Goal: Task Accomplishment & Management: Use online tool/utility

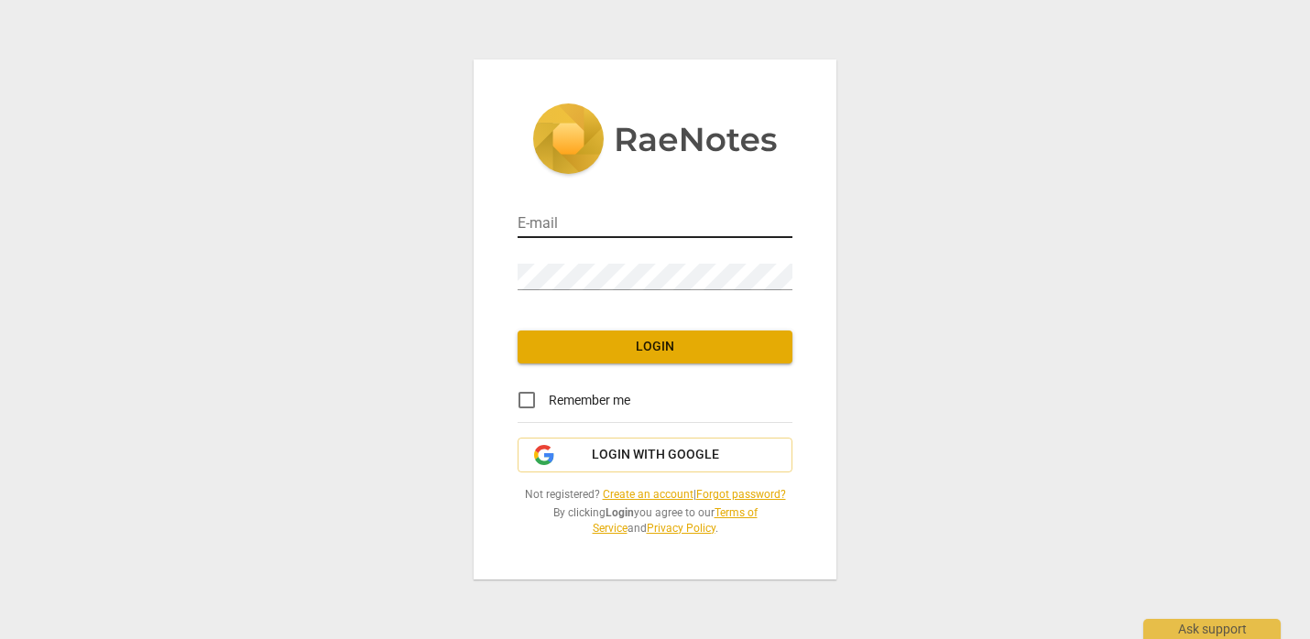
click at [588, 234] on input "email" at bounding box center [654, 225] width 275 height 27
click at [809, 150] on div "E-mail Password Login Remember me Login with Google Not registered? Create an a…" at bounding box center [655, 320] width 363 height 520
click at [679, 453] on span "Login with Google" at bounding box center [655, 455] width 127 height 18
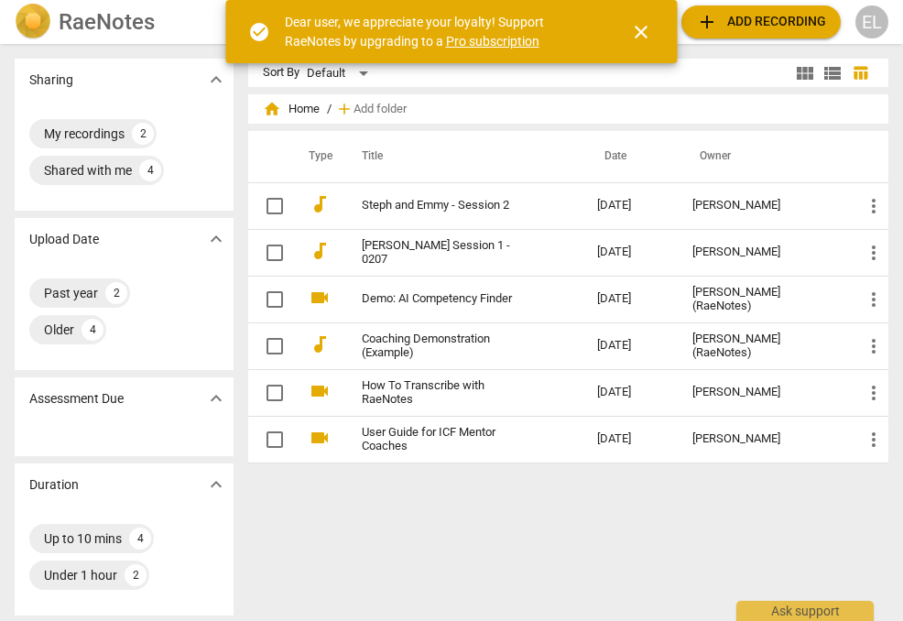
click at [115, 28] on h2 "RaeNotes" at bounding box center [107, 22] width 96 height 26
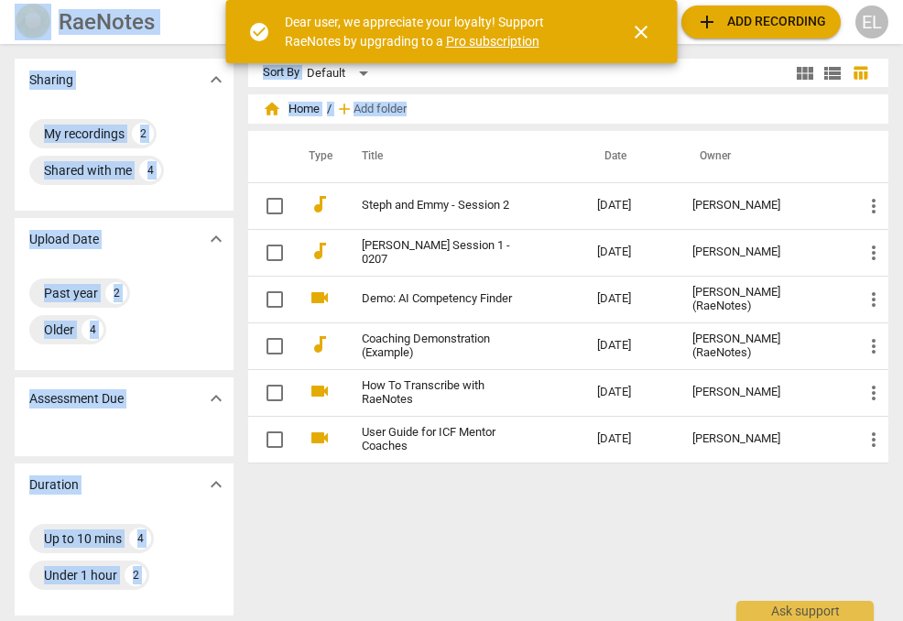
drag, startPoint x: 895, startPoint y: 187, endPoint x: 991, endPoint y: 183, distance: 96.2
click at [903, 0] on html "RaeNotes search help add Add recording EL Sharing expand_more My recordings 2 S…" at bounding box center [451, 0] width 903 height 0
click at [693, 554] on div "Sort By Default view_module view_list table_chart home Home / add Add folder Ty…" at bounding box center [576, 333] width 656 height 548
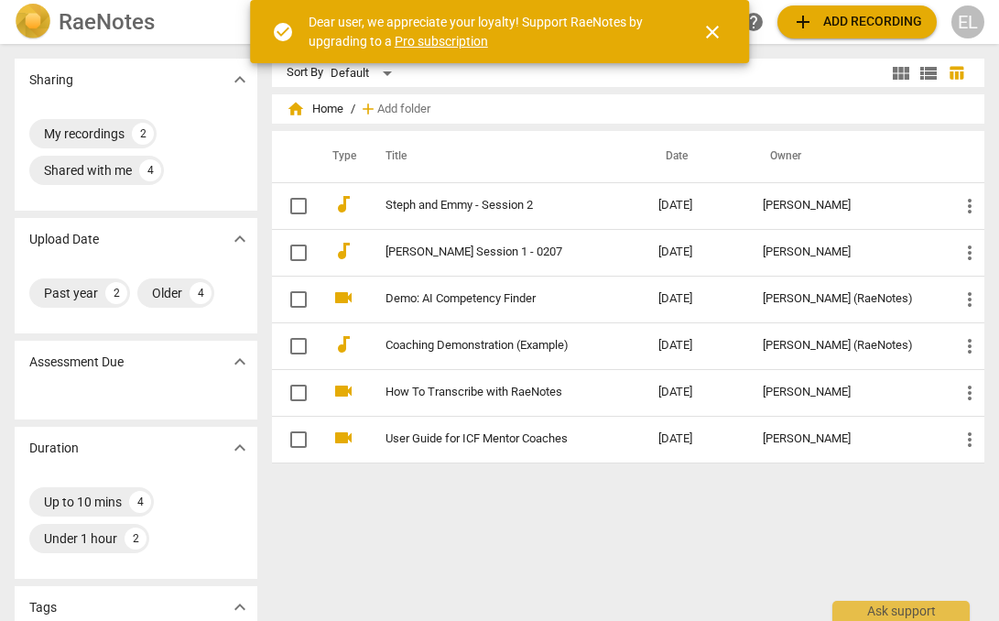
click at [833, 20] on span "add Add recording" at bounding box center [857, 22] width 130 height 22
